Goal: Check status

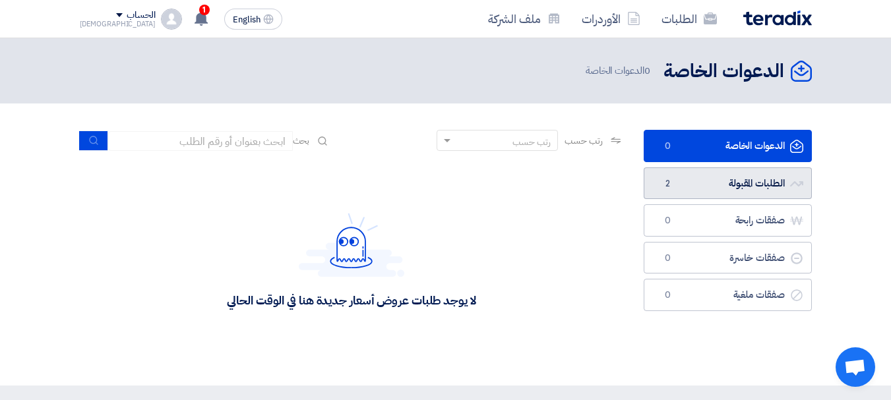
click at [744, 175] on link "الطلبات المقبولة الطلبات المقبولة 2" at bounding box center [728, 183] width 168 height 32
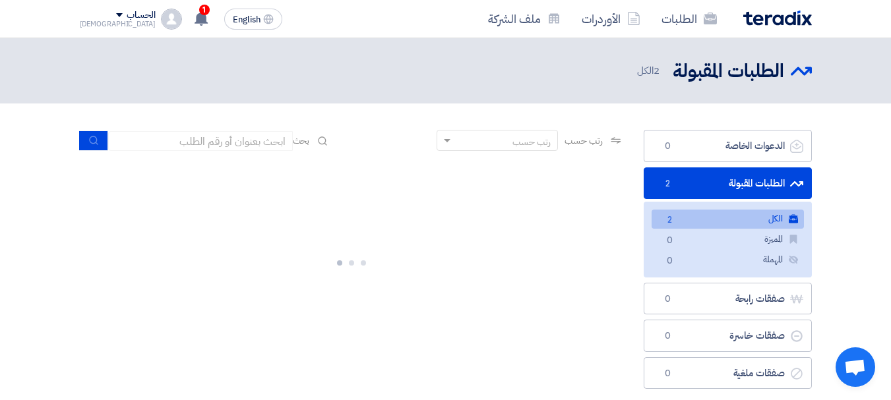
click at [740, 212] on link "الكل الكل 2" at bounding box center [728, 219] width 152 height 19
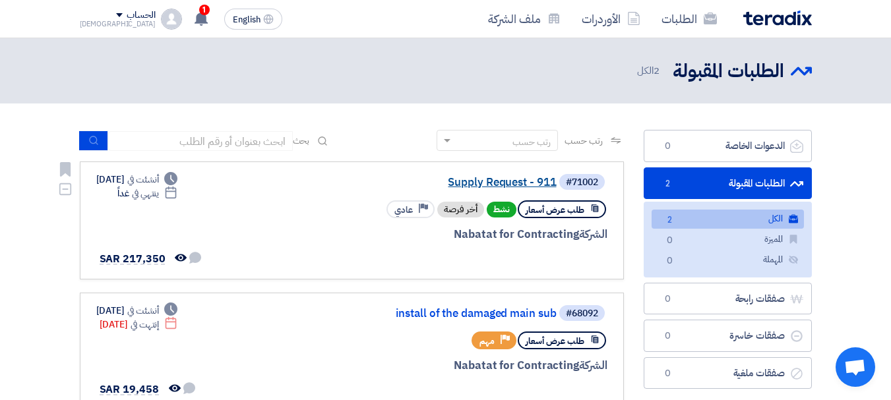
click at [498, 183] on link "Supply Request - 911" at bounding box center [425, 183] width 264 height 12
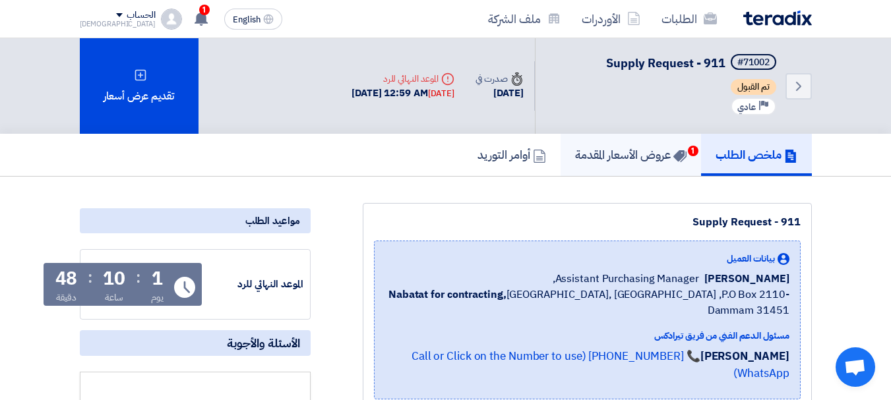
click at [601, 155] on h5 "عروض الأسعار المقدمة 1" at bounding box center [630, 154] width 111 height 15
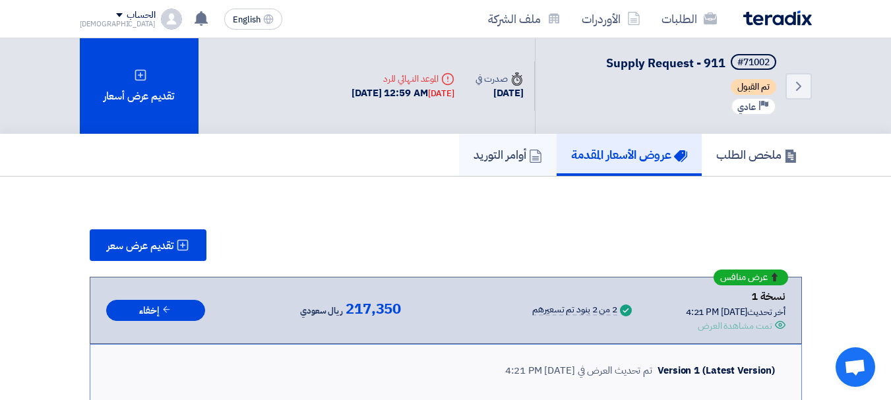
click at [498, 160] on h5 "أوامر التوريد" at bounding box center [507, 154] width 69 height 15
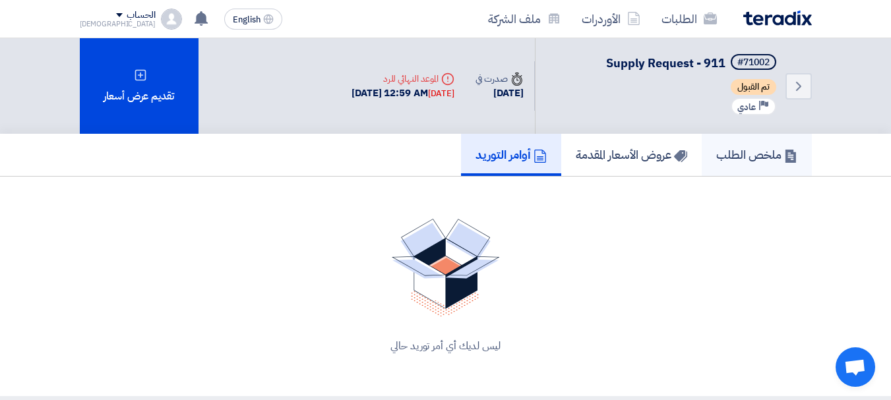
click at [765, 148] on h5 "ملخص الطلب" at bounding box center [756, 154] width 81 height 15
